Goal: Transaction & Acquisition: Purchase product/service

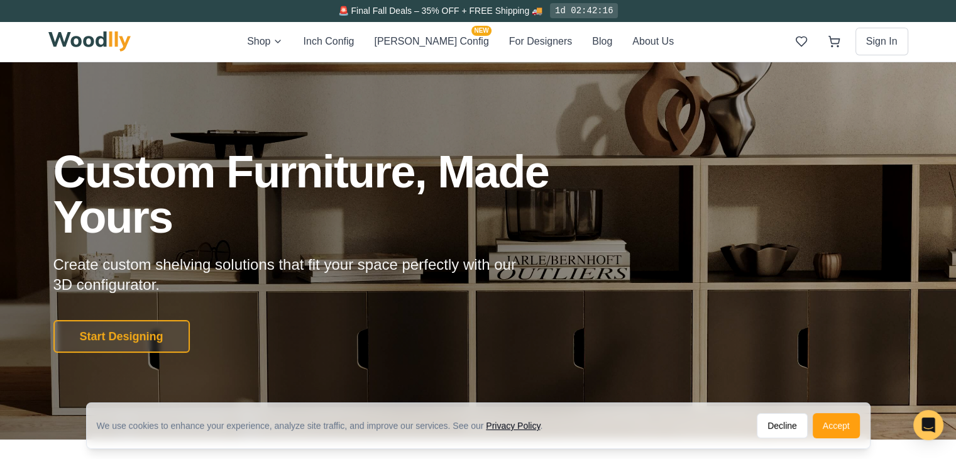
click at [109, 343] on button "Start Designing" at bounding box center [121, 336] width 136 height 33
click at [781, 422] on button "Decline" at bounding box center [782, 425] width 51 height 25
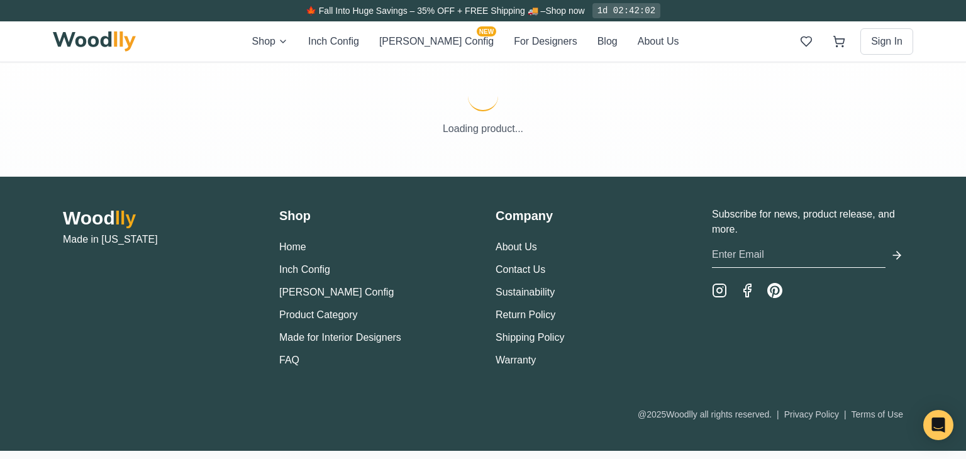
click at [789, 425] on div "Wood lly Made in [US_STATE] Shop Home Inch Config [PERSON_NAME] Config Product …" at bounding box center [483, 314] width 966 height 274
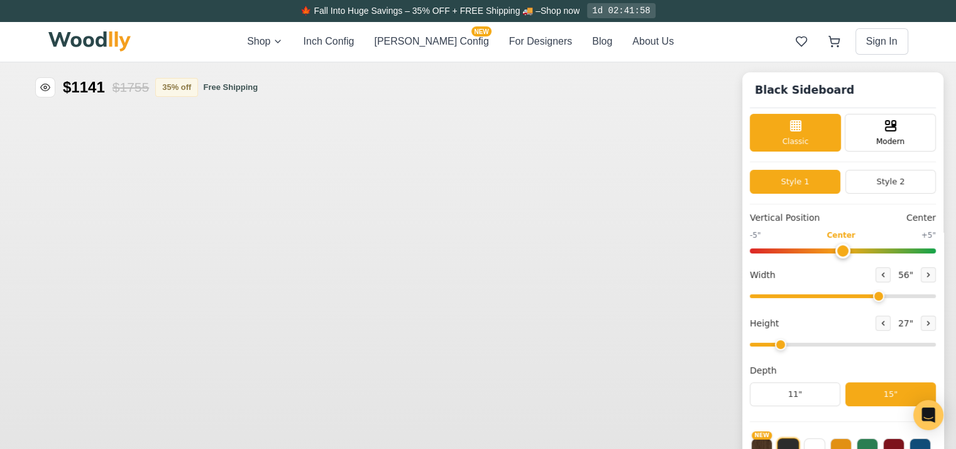
type input "56"
type input "2"
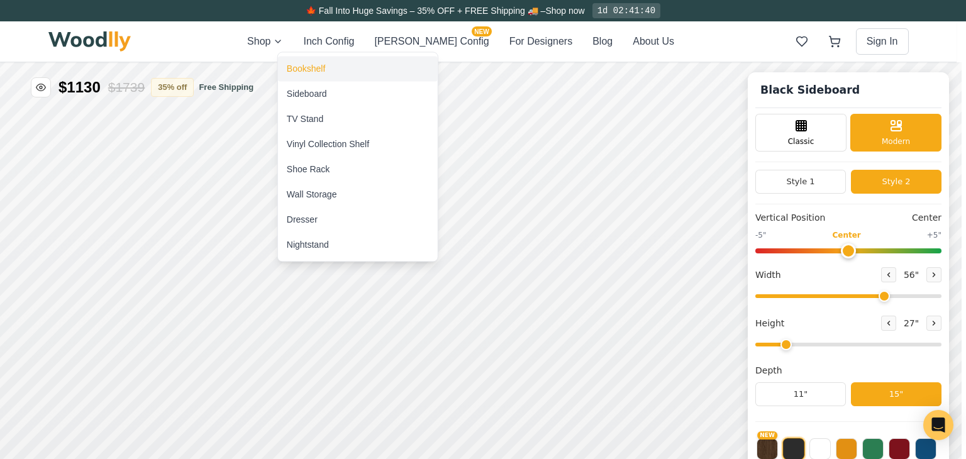
click at [311, 64] on div "Bookshelf" at bounding box center [306, 68] width 38 height 13
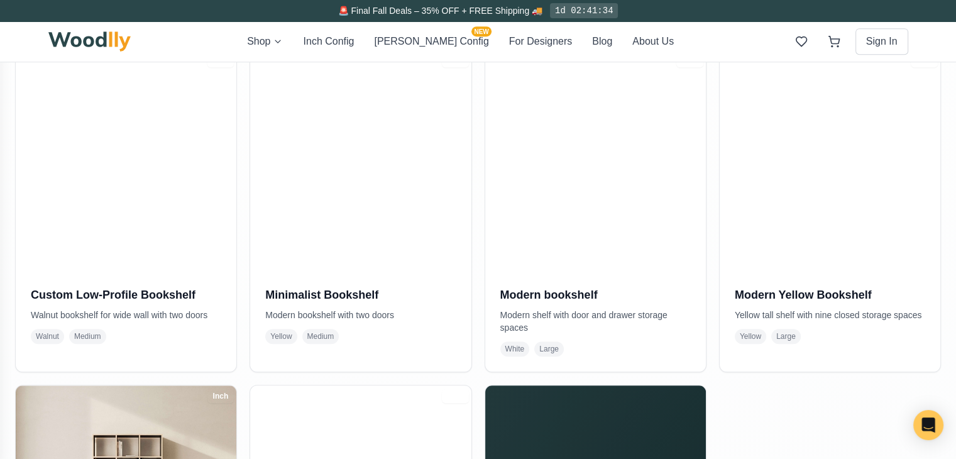
scroll to position [650, 0]
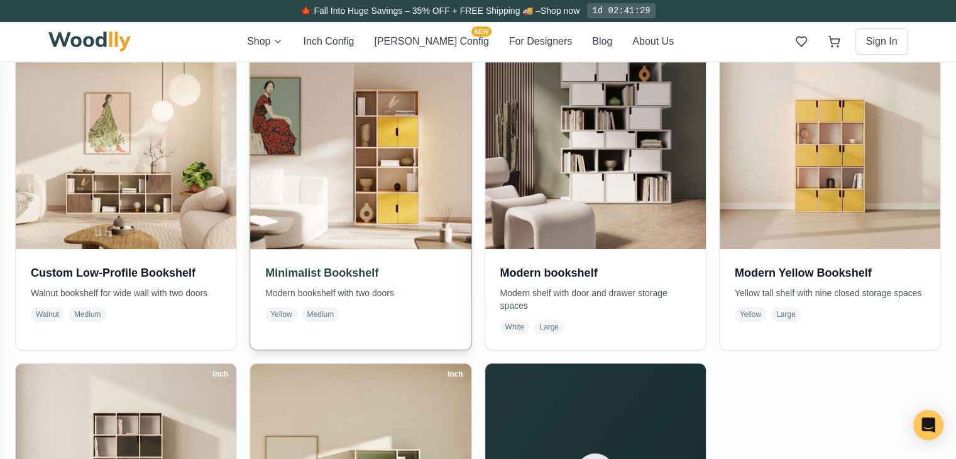
click at [329, 311] on span "Medium" at bounding box center [320, 314] width 37 height 15
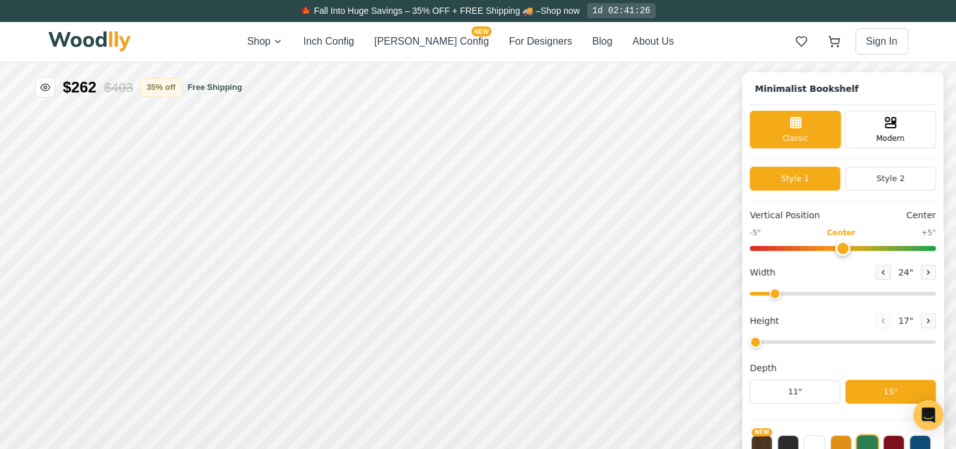
type input "-5"
type input "32"
type input "5"
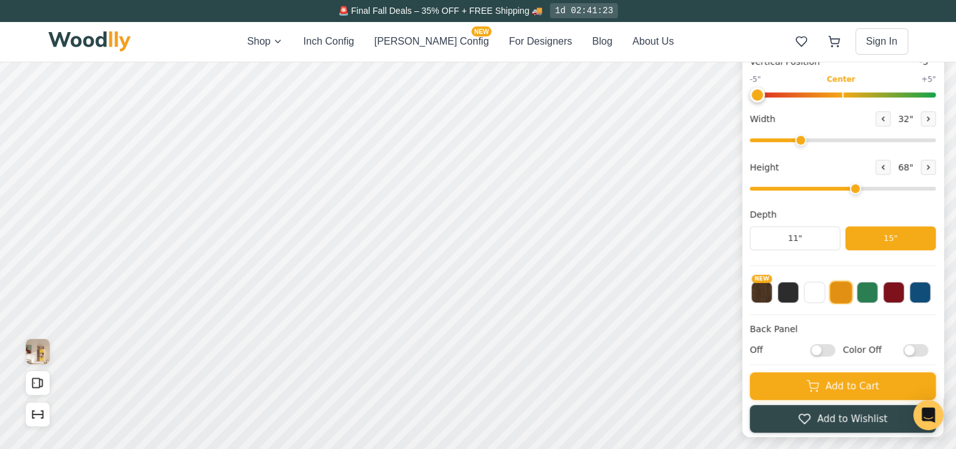
scroll to position [189, 0]
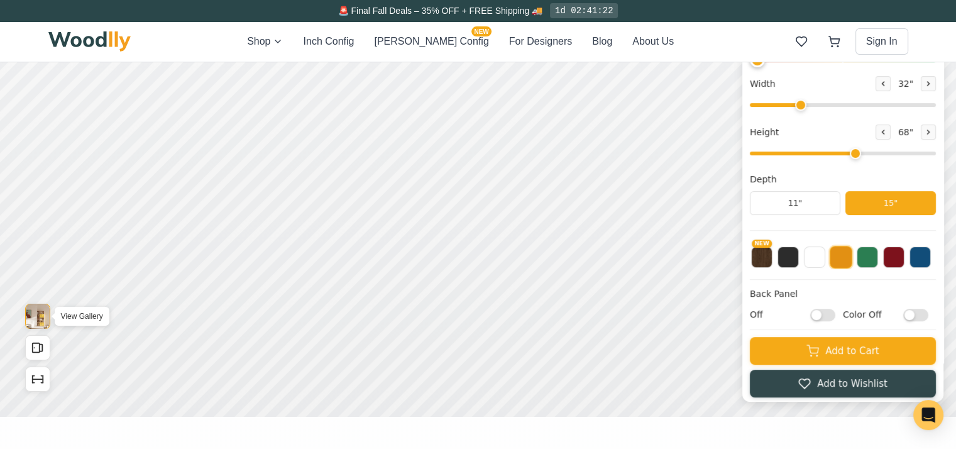
click at [38, 316] on img "View Gallery" at bounding box center [38, 316] width 24 height 25
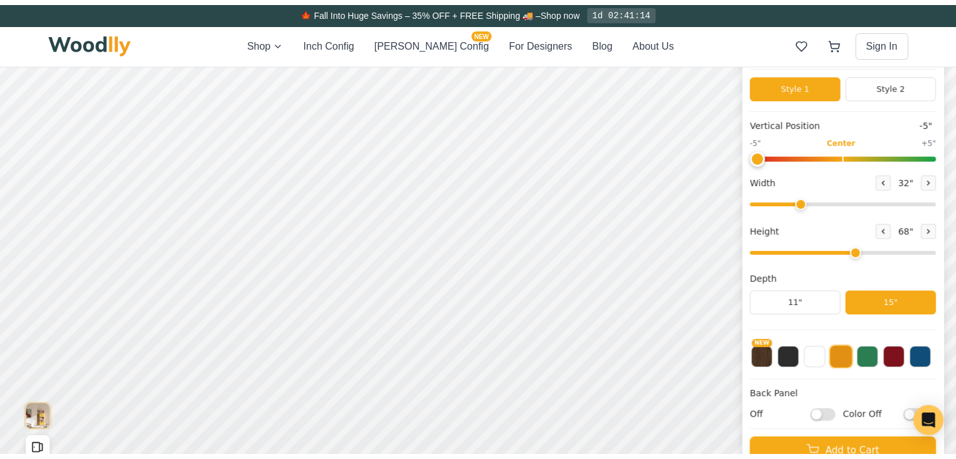
scroll to position [0, 0]
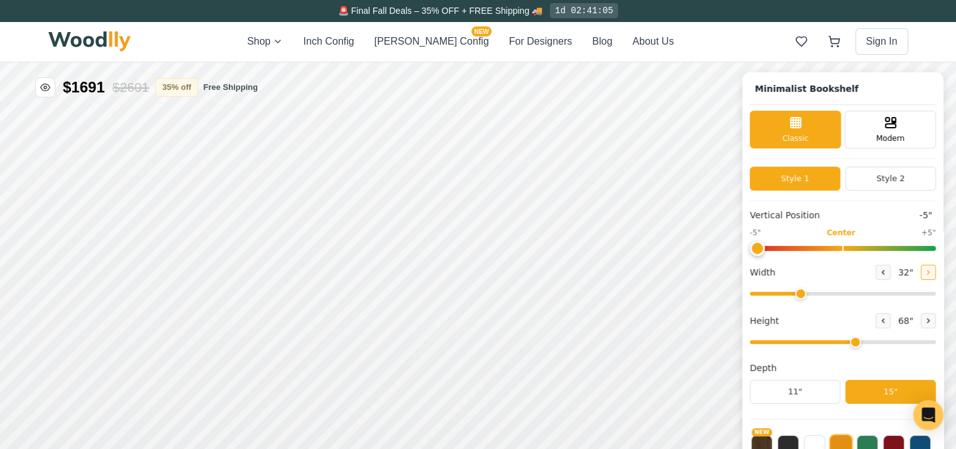
click at [932, 270] on icon at bounding box center [929, 272] width 8 height 8
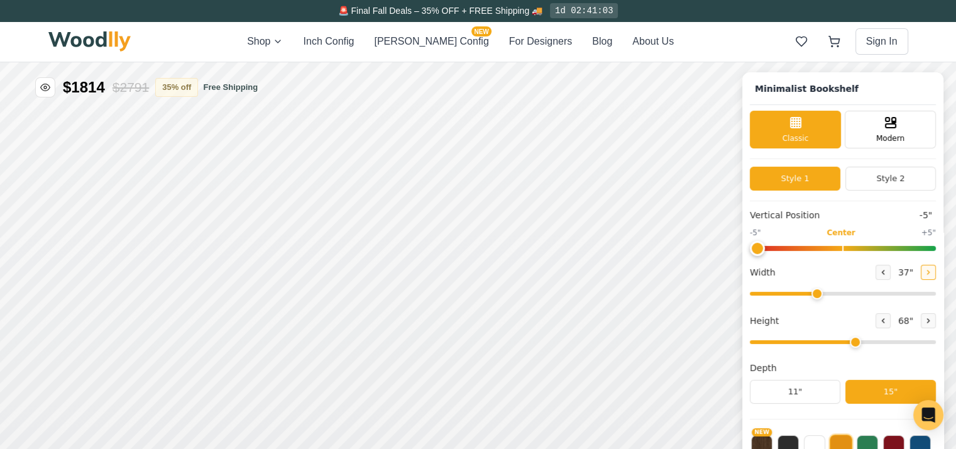
click at [932, 270] on icon at bounding box center [929, 272] width 8 height 8
click at [932, 270] on div "Width 40 "" at bounding box center [843, 283] width 186 height 36
click at [932, 270] on icon at bounding box center [929, 272] width 8 height 8
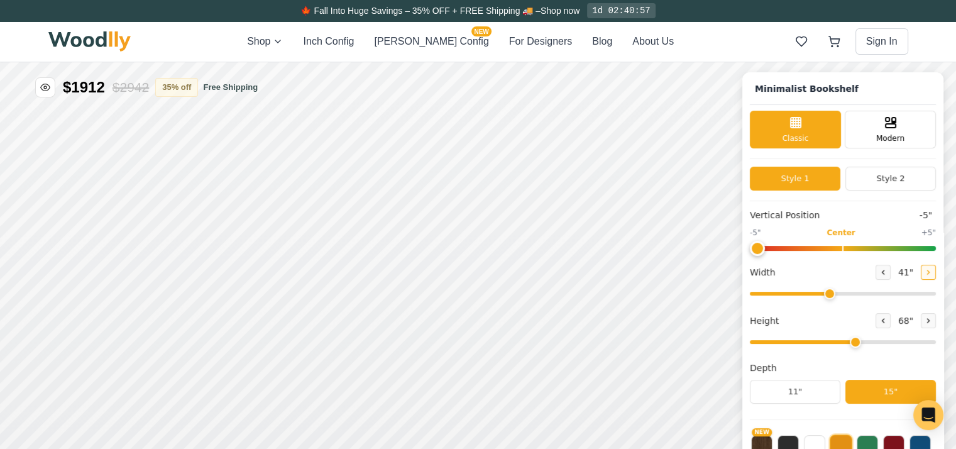
click at [932, 270] on icon at bounding box center [929, 272] width 8 height 8
type input "45"
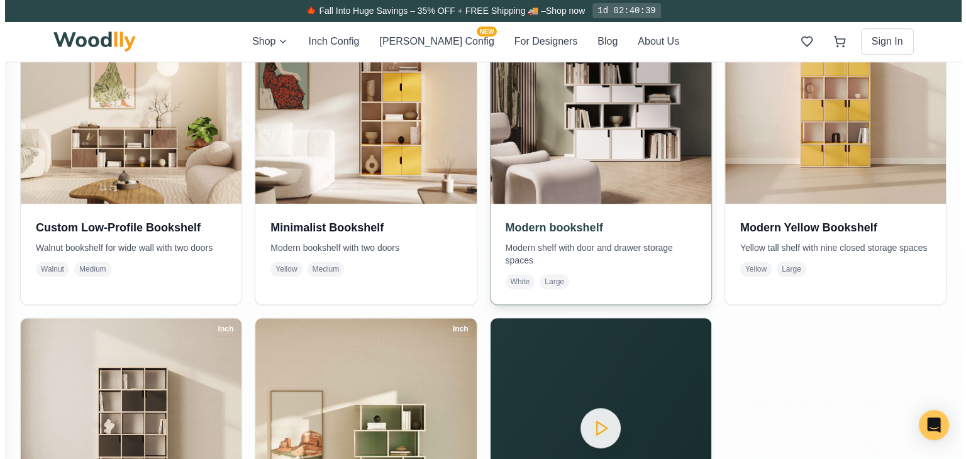
scroll to position [692, 0]
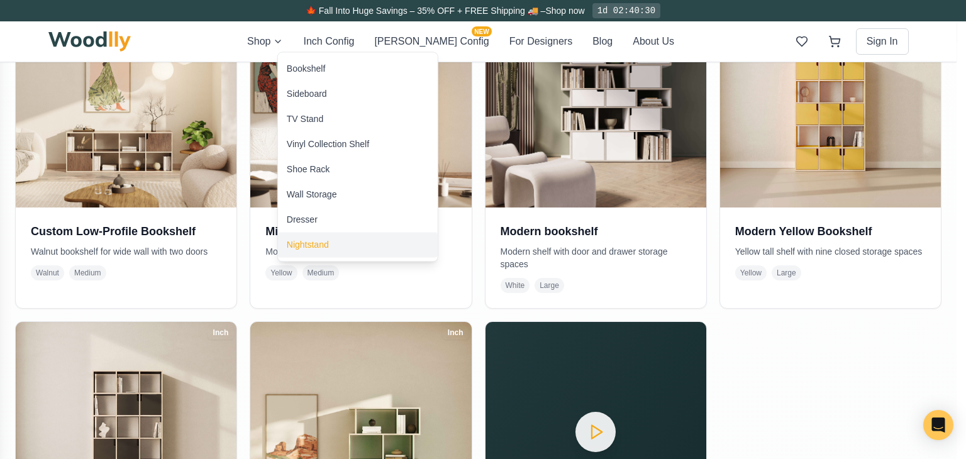
click at [316, 243] on div "Nightstand" at bounding box center [308, 244] width 42 height 13
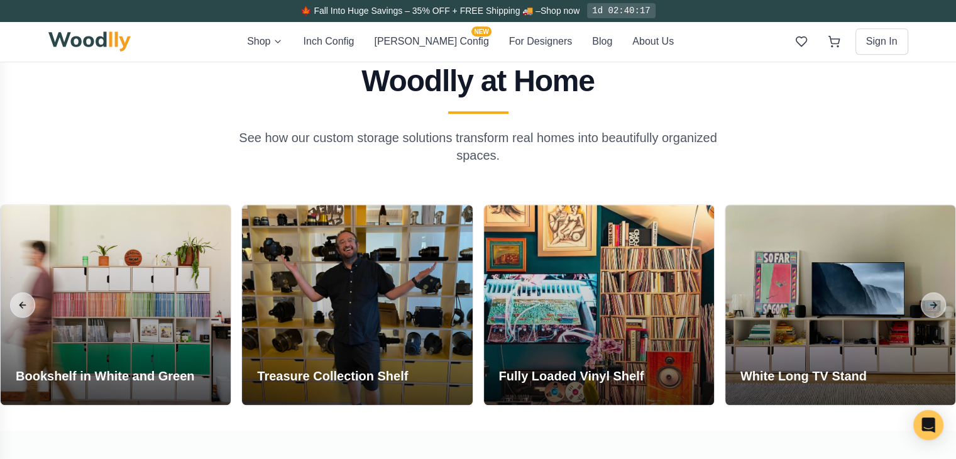
scroll to position [377, 0]
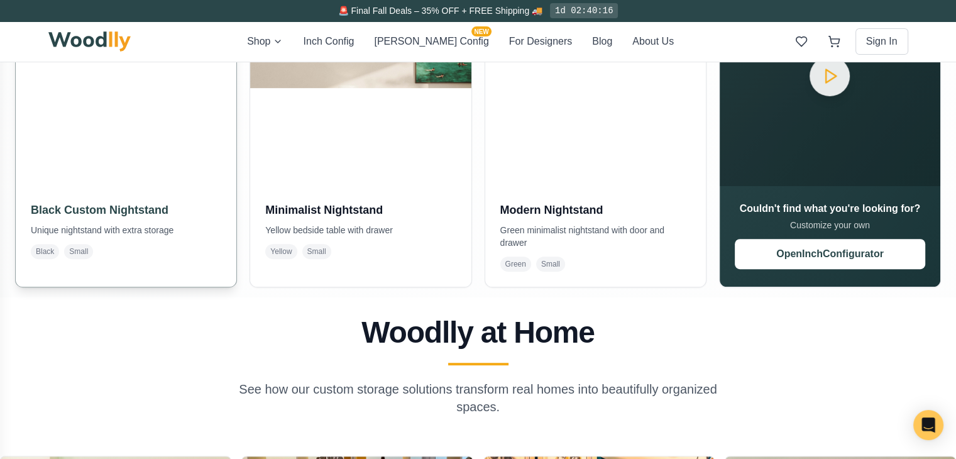
click at [121, 207] on h3 "Black Custom Nightstand" at bounding box center [126, 210] width 191 height 18
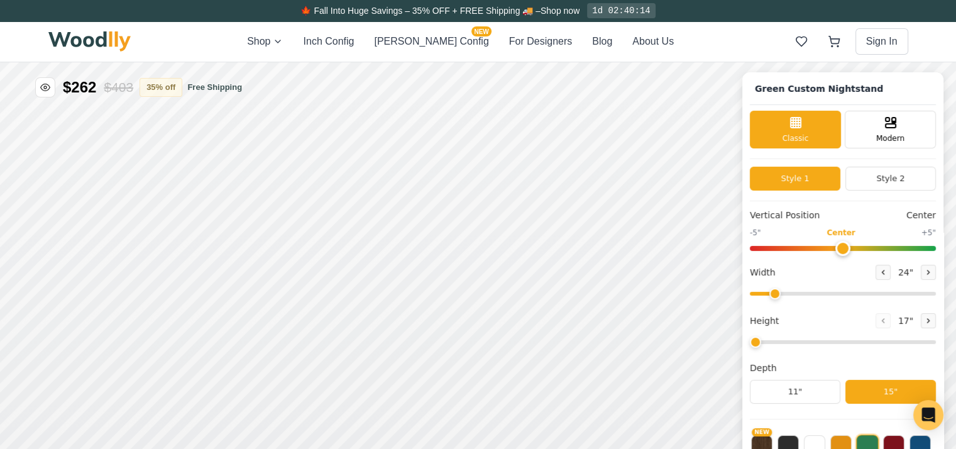
type input "-5"
type input "30"
type input "2"
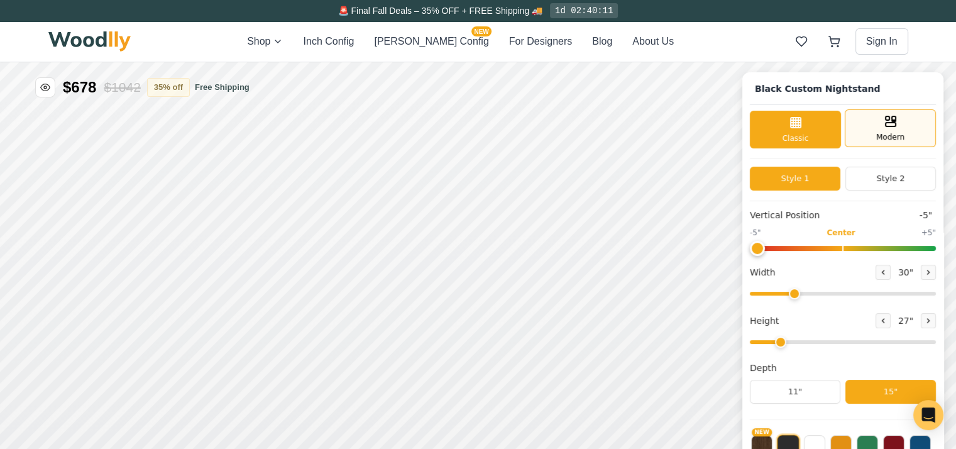
click at [883, 129] on div "Modern" at bounding box center [890, 128] width 91 height 38
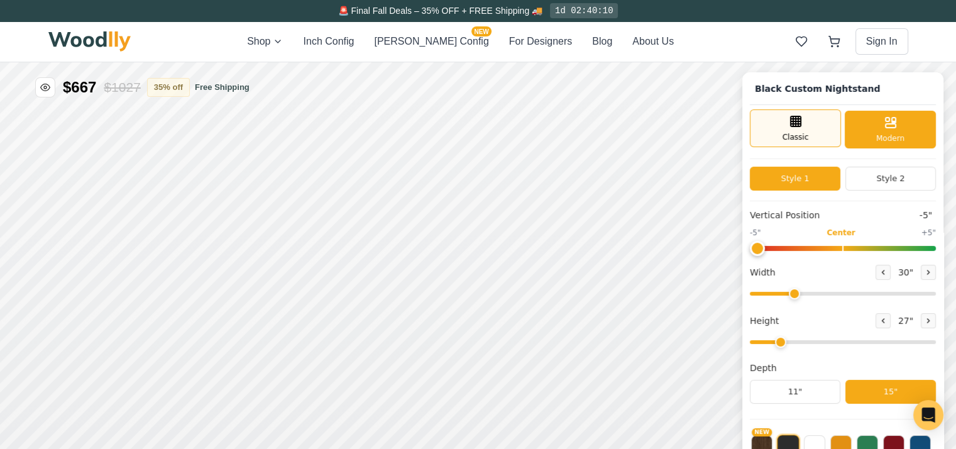
click at [819, 129] on div "Classic" at bounding box center [795, 128] width 91 height 38
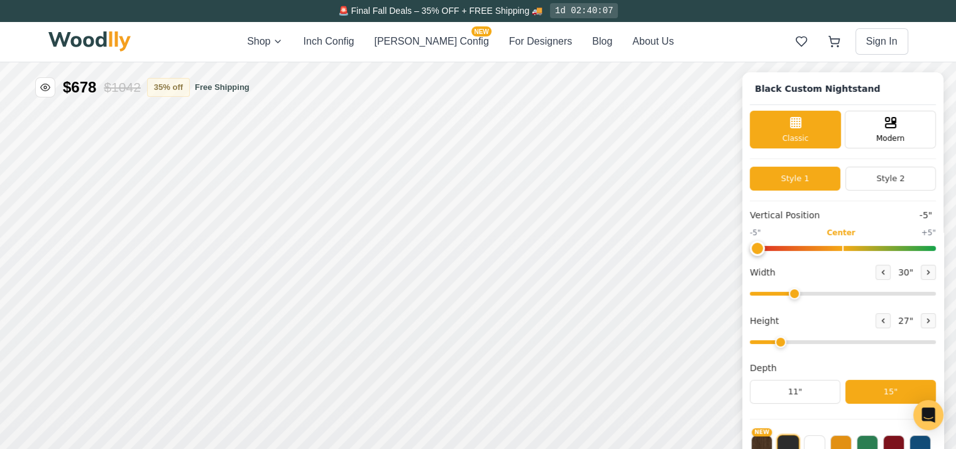
click at [814, 178] on button "Style 1" at bounding box center [795, 179] width 91 height 24
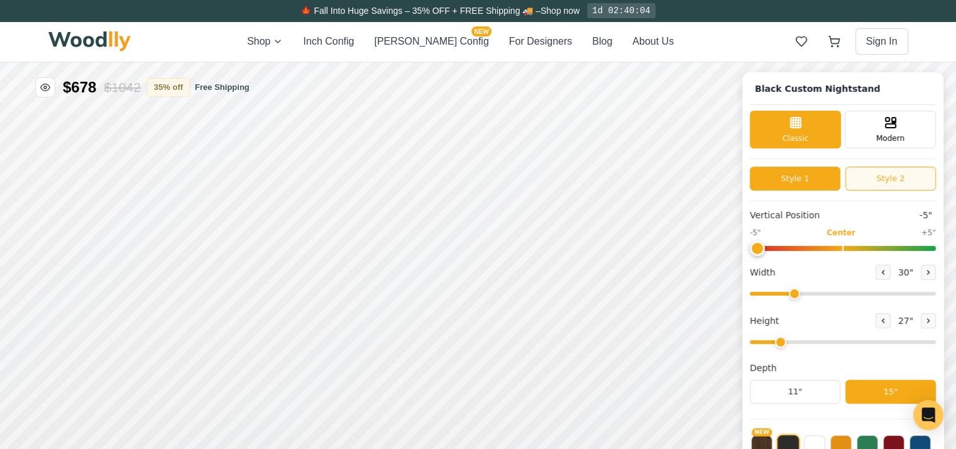
click at [895, 177] on button "Style 2" at bounding box center [891, 179] width 91 height 24
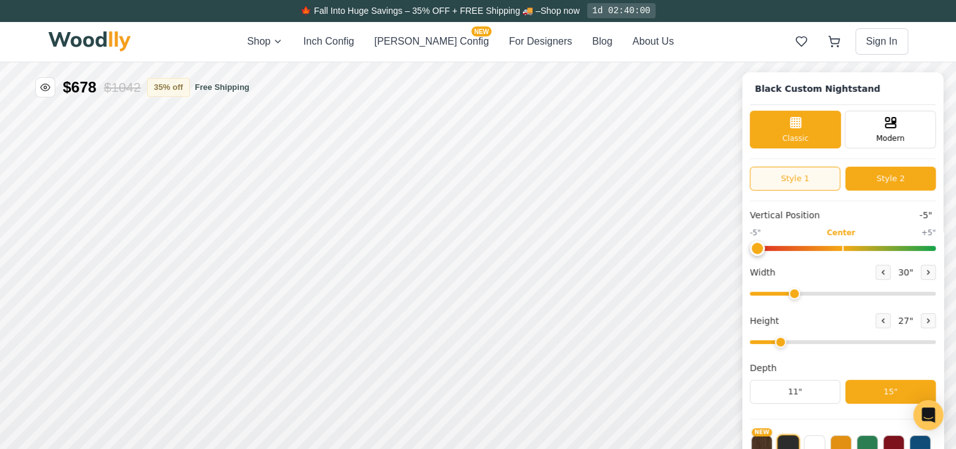
click at [835, 182] on button "Style 1" at bounding box center [795, 179] width 91 height 24
